Goal: Task Accomplishment & Management: Use online tool/utility

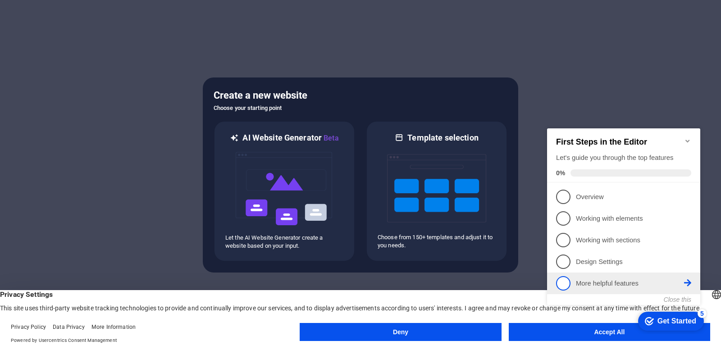
click at [688, 200] on icon at bounding box center [687, 196] width 7 height 7
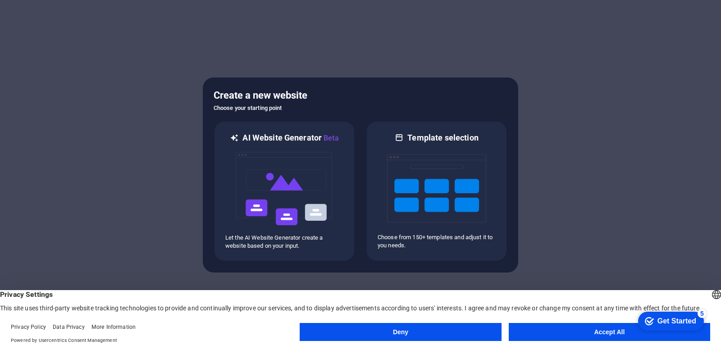
click at [435, 336] on button "Deny" at bounding box center [400, 332] width 201 height 18
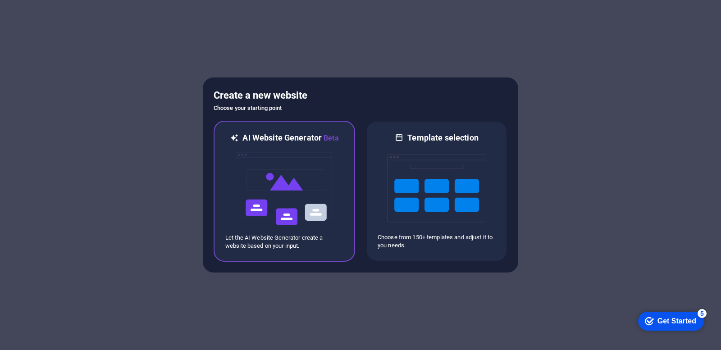
click at [301, 213] on img at bounding box center [284, 189] width 99 height 90
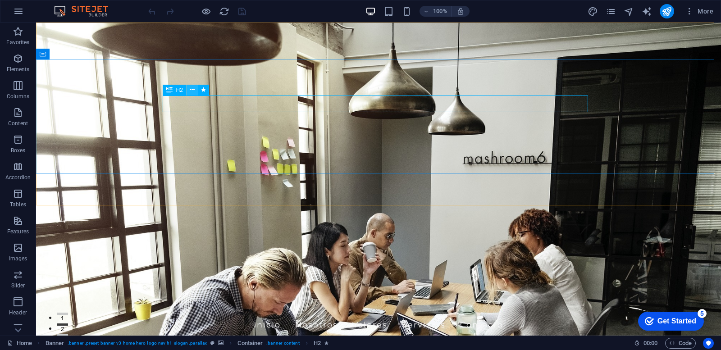
click at [191, 92] on icon at bounding box center [192, 89] width 5 height 9
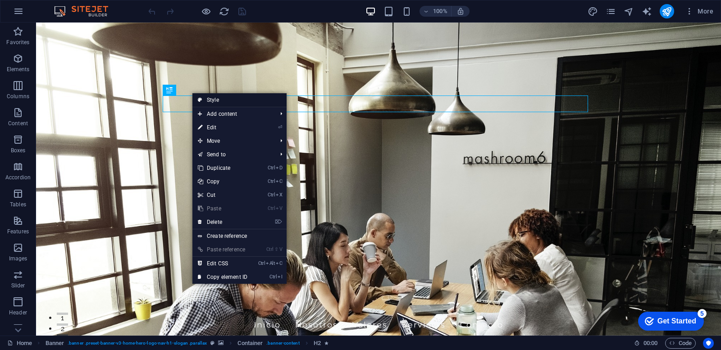
click at [219, 100] on link "Style" at bounding box center [239, 100] width 94 height 14
select select "preset-banner-v3-home-hero-logo-nav-h1-slogan"
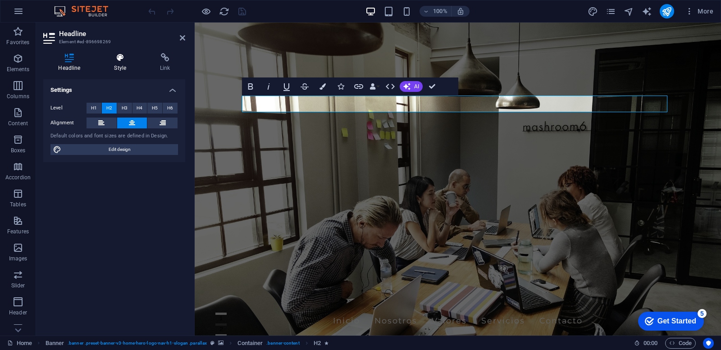
click at [121, 61] on icon at bounding box center [120, 57] width 42 height 9
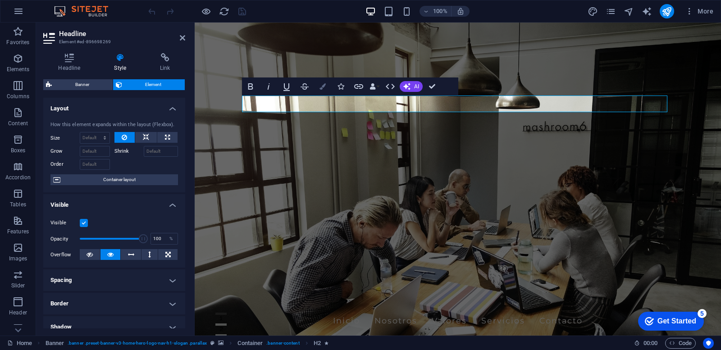
click at [321, 92] on button "Colors" at bounding box center [322, 86] width 17 height 18
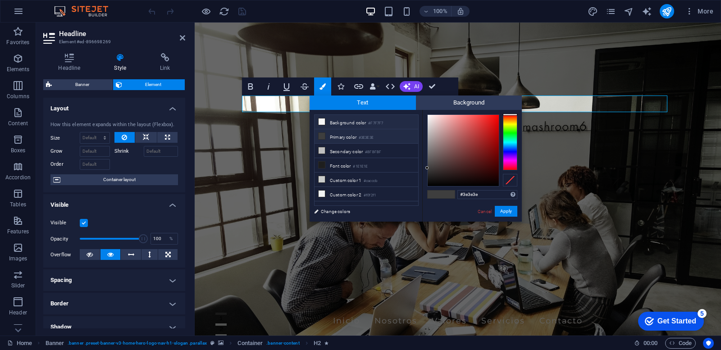
click at [335, 120] on li "Background color #F7F7F7" at bounding box center [366, 122] width 104 height 14
type input "#f7f7f7"
click at [505, 210] on button "Apply" at bounding box center [506, 211] width 23 height 11
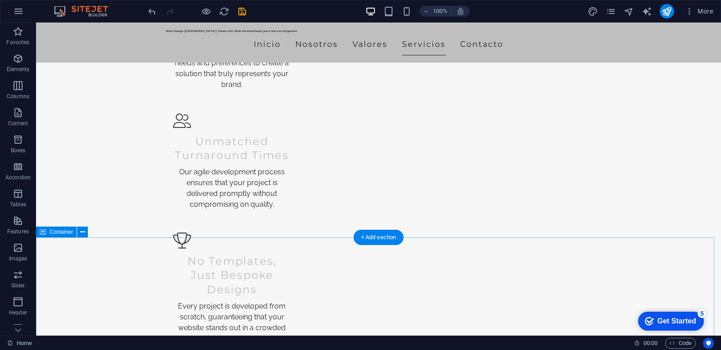
scroll to position [1014, 0]
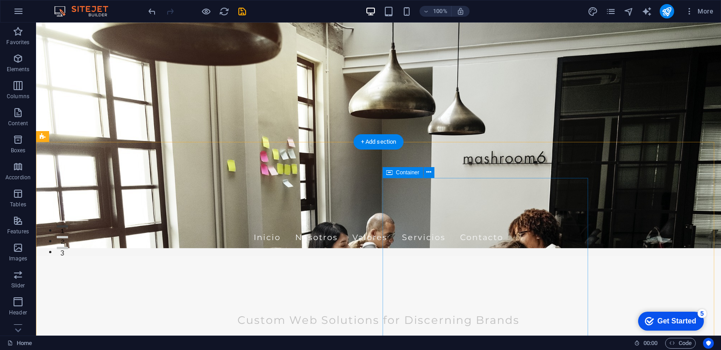
scroll to position [0, 0]
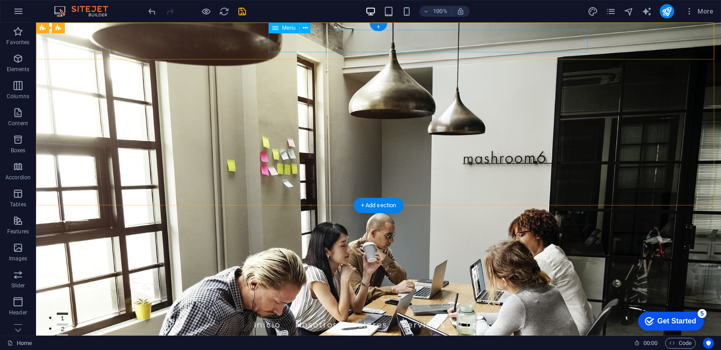
click at [366, 314] on nav "Inicio Nosotros Valores Servicios Contacto" at bounding box center [378, 325] width 425 height 23
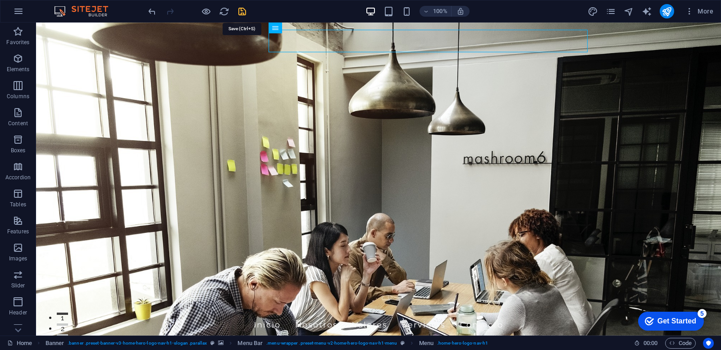
click at [243, 11] on icon "save" at bounding box center [242, 11] width 10 height 10
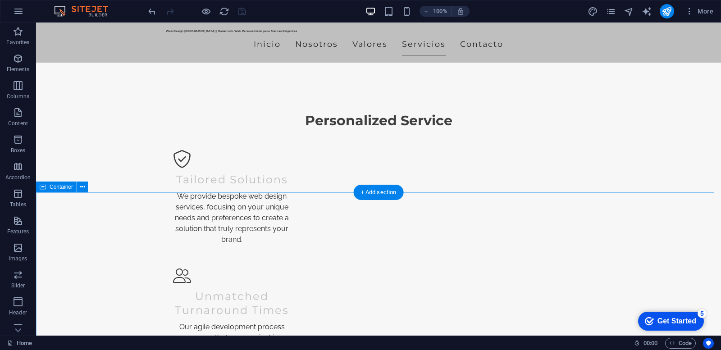
scroll to position [860, 0]
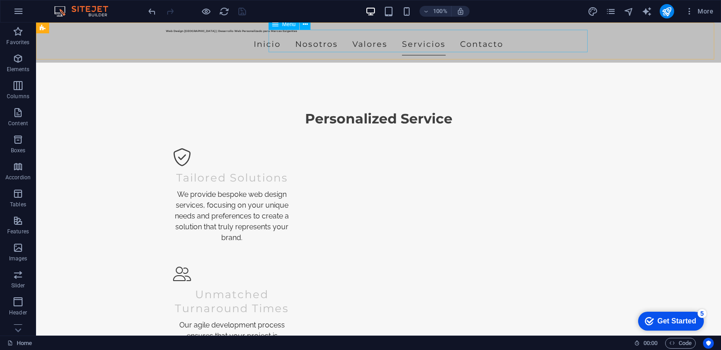
click at [326, 39] on nav "Inicio Nosotros Valores Servicios Contacto" at bounding box center [378, 44] width 425 height 23
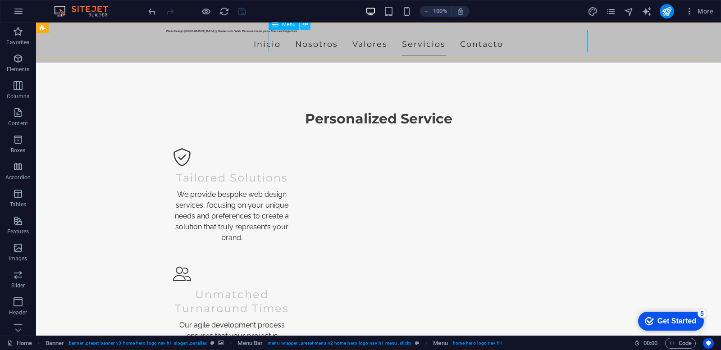
click at [303, 25] on icon at bounding box center [305, 24] width 5 height 9
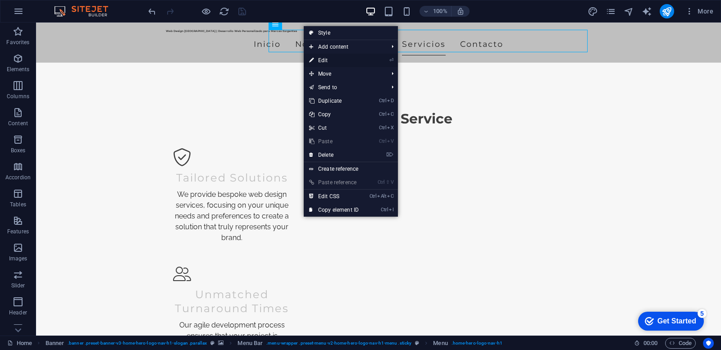
click at [334, 57] on link "⏎ Edit" at bounding box center [334, 61] width 60 height 14
select select
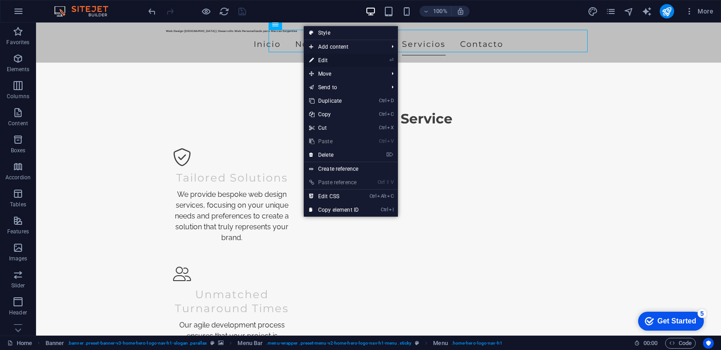
select select
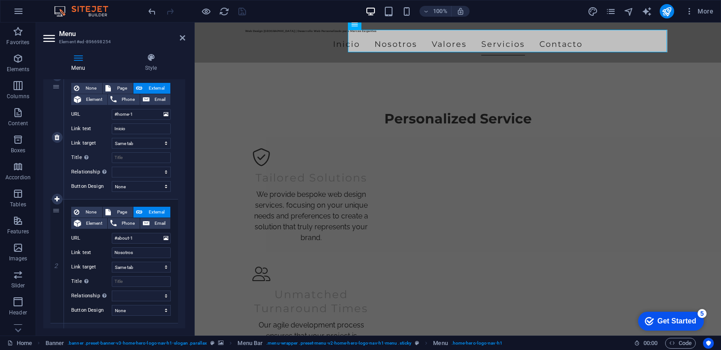
scroll to position [90, 0]
click at [633, 12] on icon "navigator" at bounding box center [629, 11] width 10 height 10
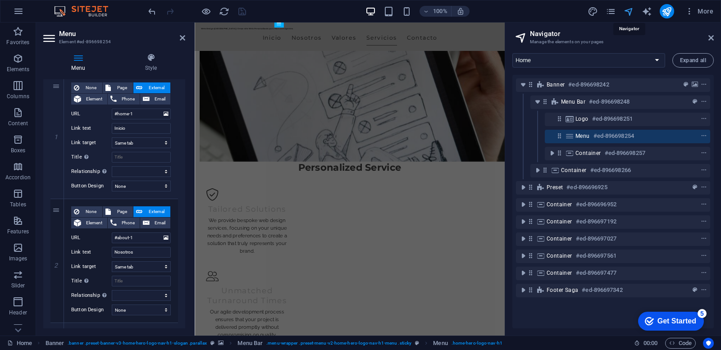
scroll to position [900, 0]
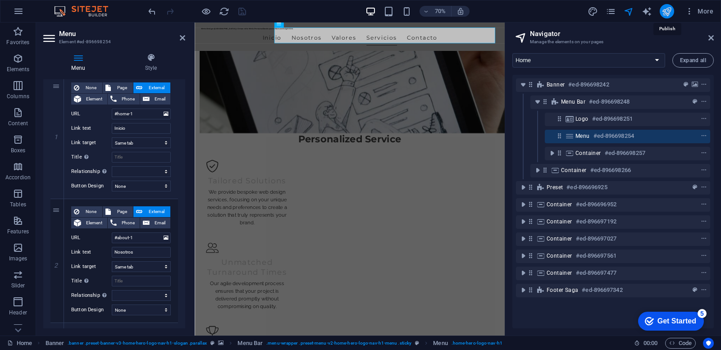
click at [668, 10] on icon "publish" at bounding box center [666, 11] width 10 height 10
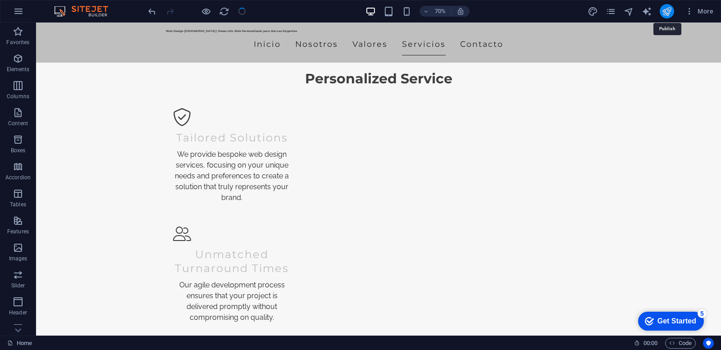
scroll to position [860, 0]
